Goal: Browse casually: Explore the website without a specific task or goal

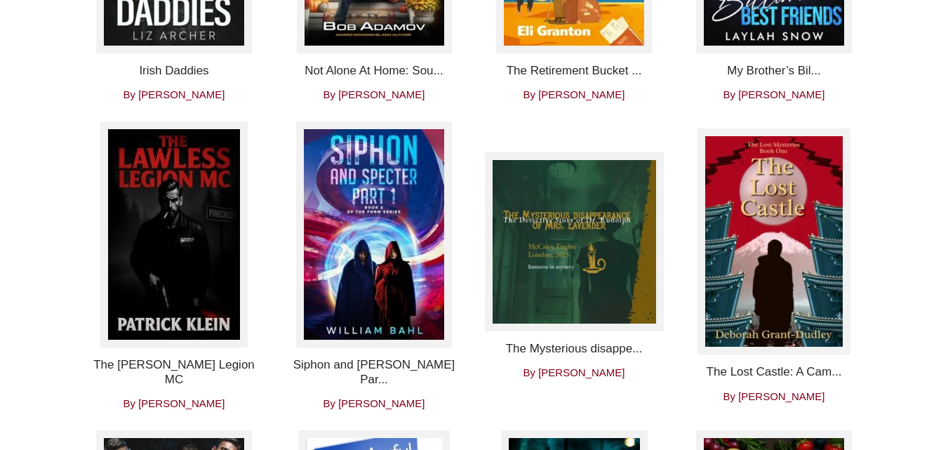
scroll to position [988, 0]
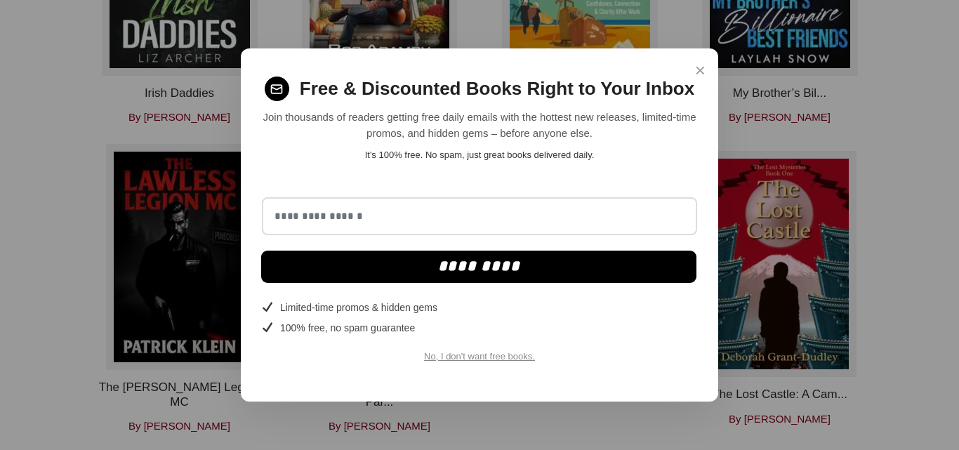
click at [702, 76] on span "×" at bounding box center [700, 70] width 11 height 27
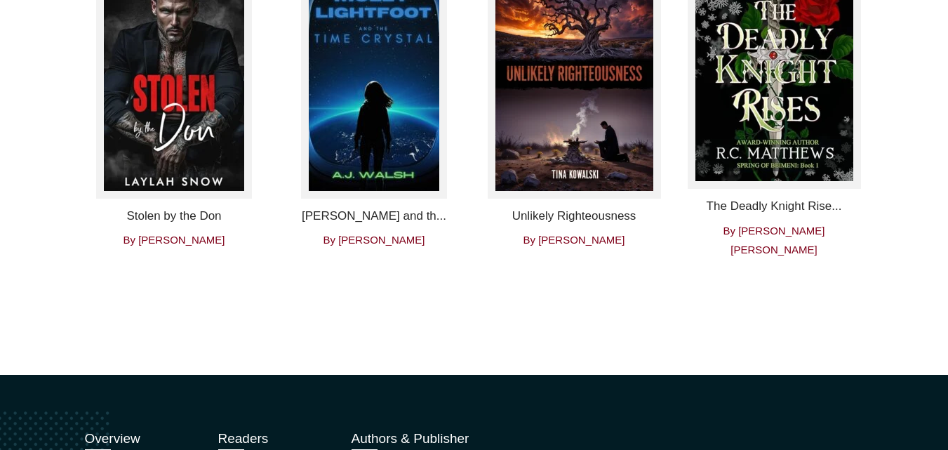
scroll to position [3148, 0]
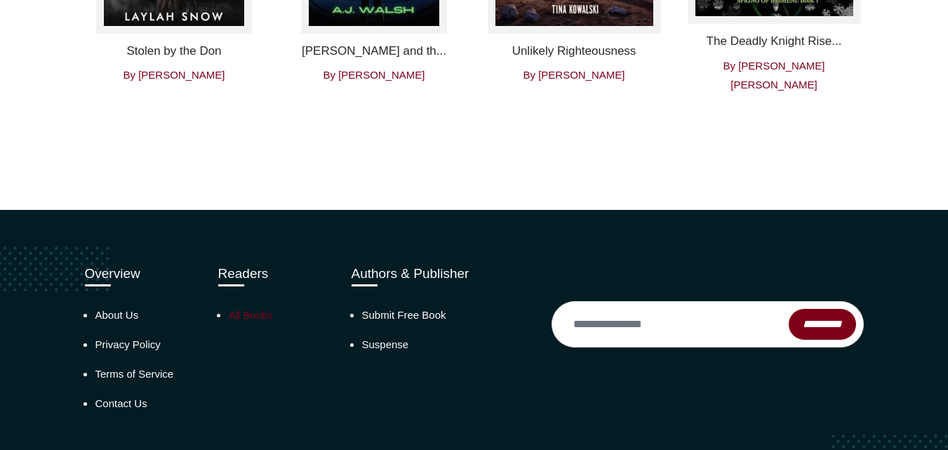
click at [256, 309] on link "All Books" at bounding box center [251, 315] width 44 height 12
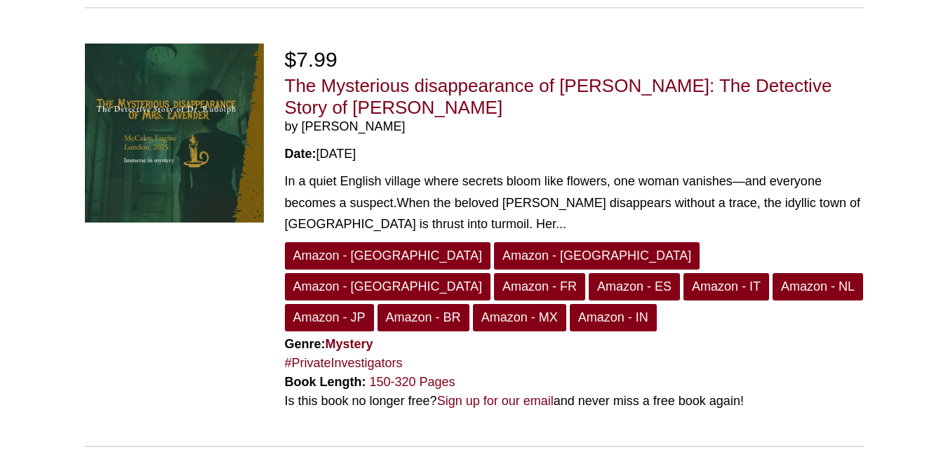
scroll to position [3761, 0]
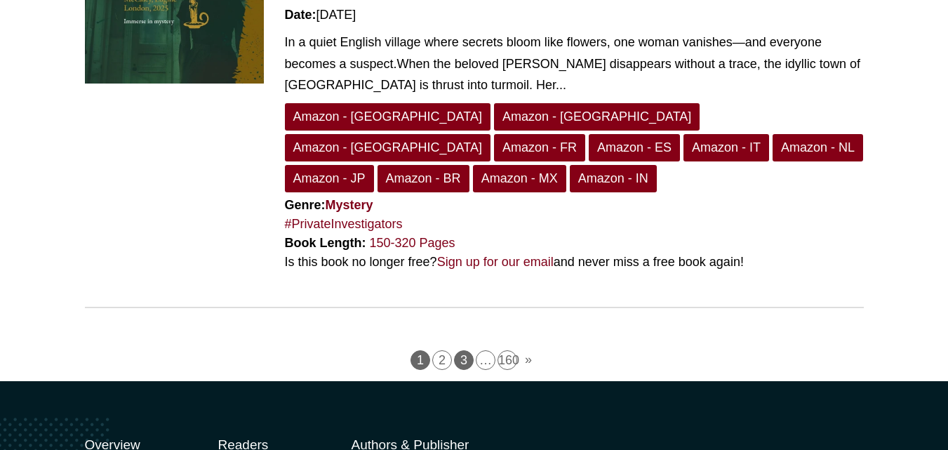
click at [460, 350] on link "3" at bounding box center [464, 360] width 20 height 20
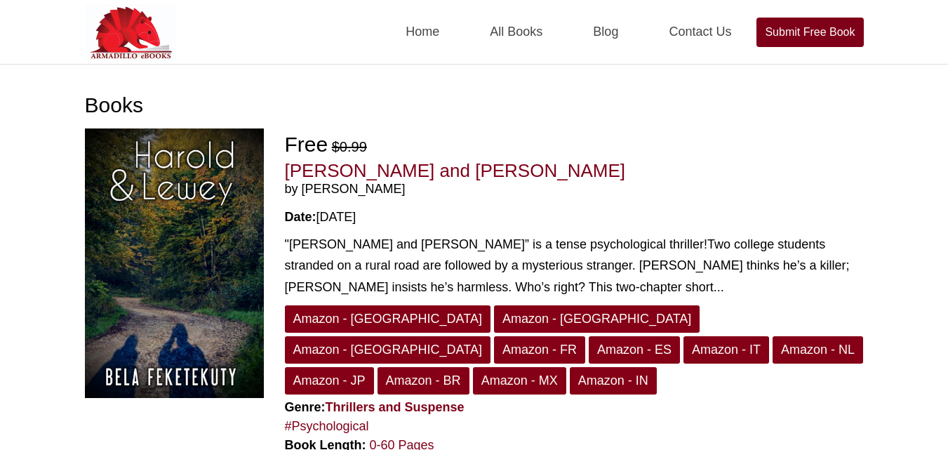
click at [312, 24] on div "Home All Books Blog Contact Us Submit Free Book" at bounding box center [525, 32] width 677 height 64
click at [498, 140] on div "Free $0.99" at bounding box center [574, 144] width 579 height 32
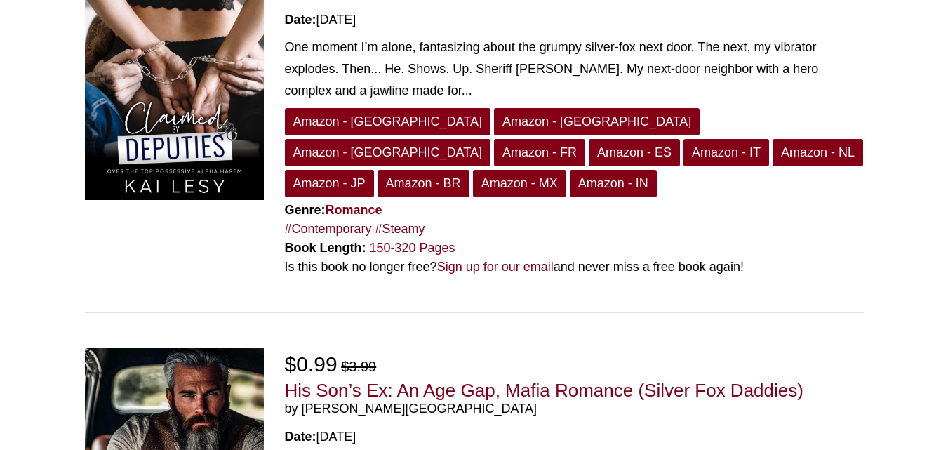
scroll to position [1867, 0]
